Goal: Task Accomplishment & Management: Manage account settings

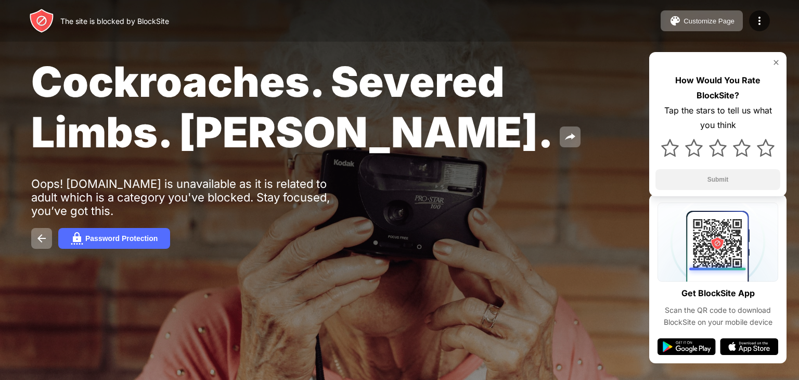
click at [525, 225] on div "Cockroaches. Severed Limbs. [PERSON_NAME]. Oops! [DOMAIN_NAME] is unavailable a…" at bounding box center [399, 152] width 799 height 305
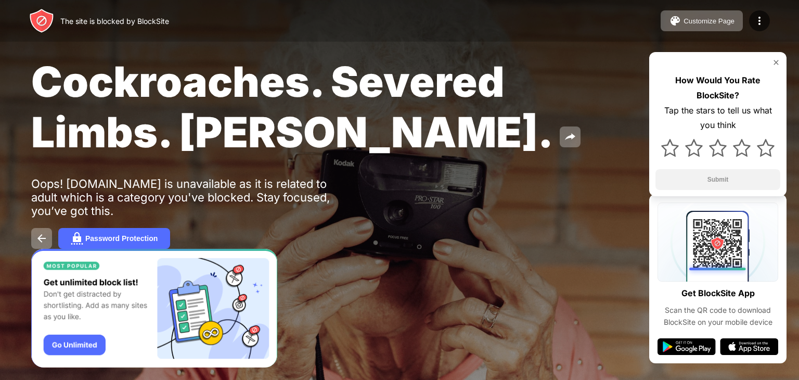
click at [72, 343] on img "Banner Message" at bounding box center [154, 308] width 246 height 119
click at [98, 236] on div "Password Protection" at bounding box center [121, 238] width 72 height 8
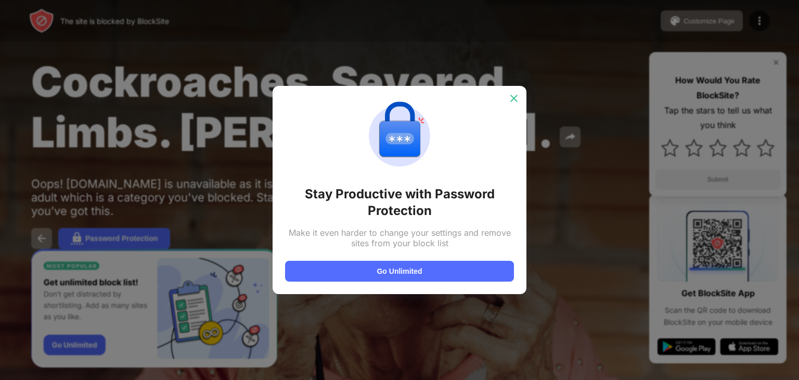
click at [512, 98] on img at bounding box center [514, 98] width 10 height 10
